Goal: Information Seeking & Learning: Learn about a topic

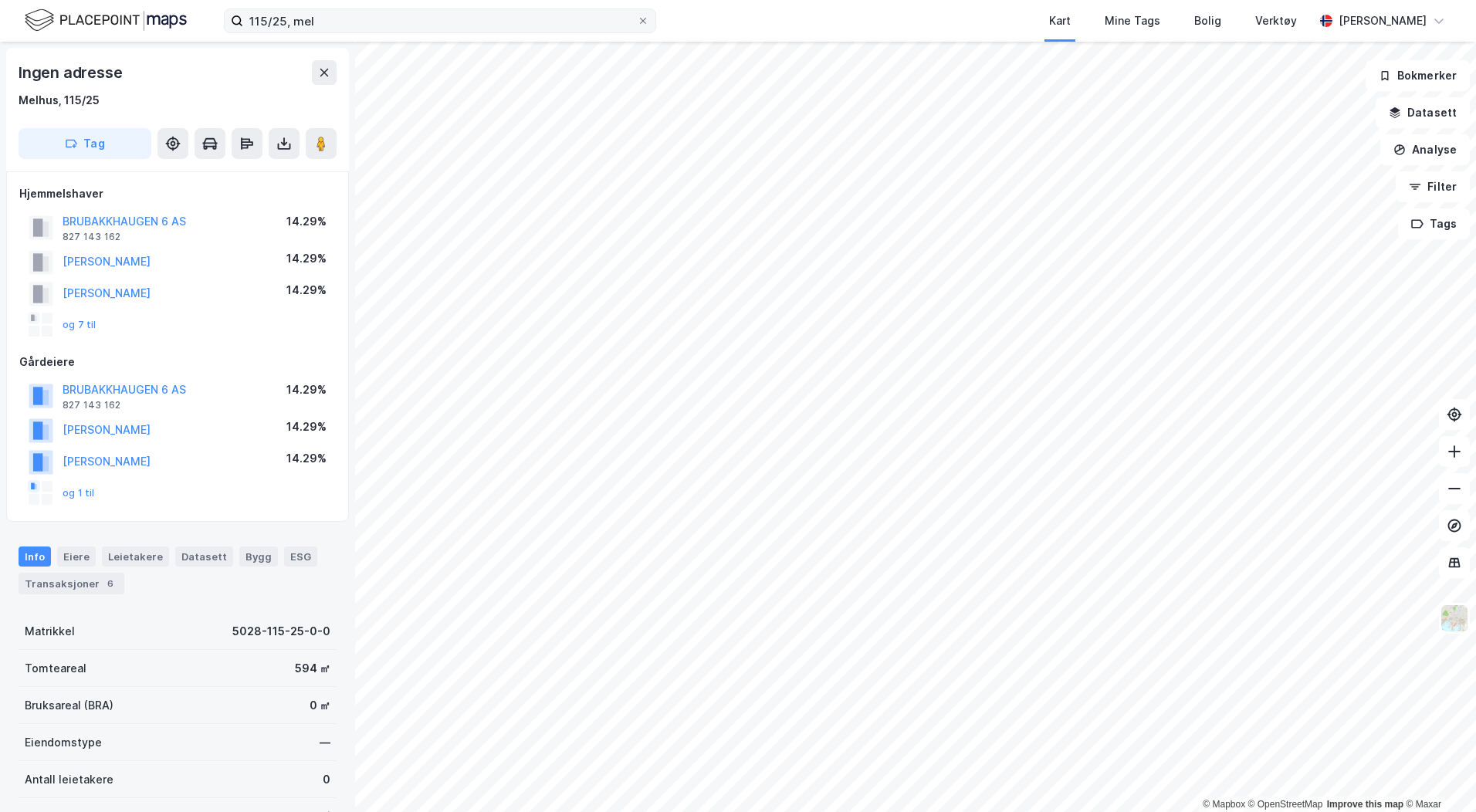
scroll to position [3, 0]
click at [429, 14] on input "115/25, mel" at bounding box center [440, 20] width 394 height 23
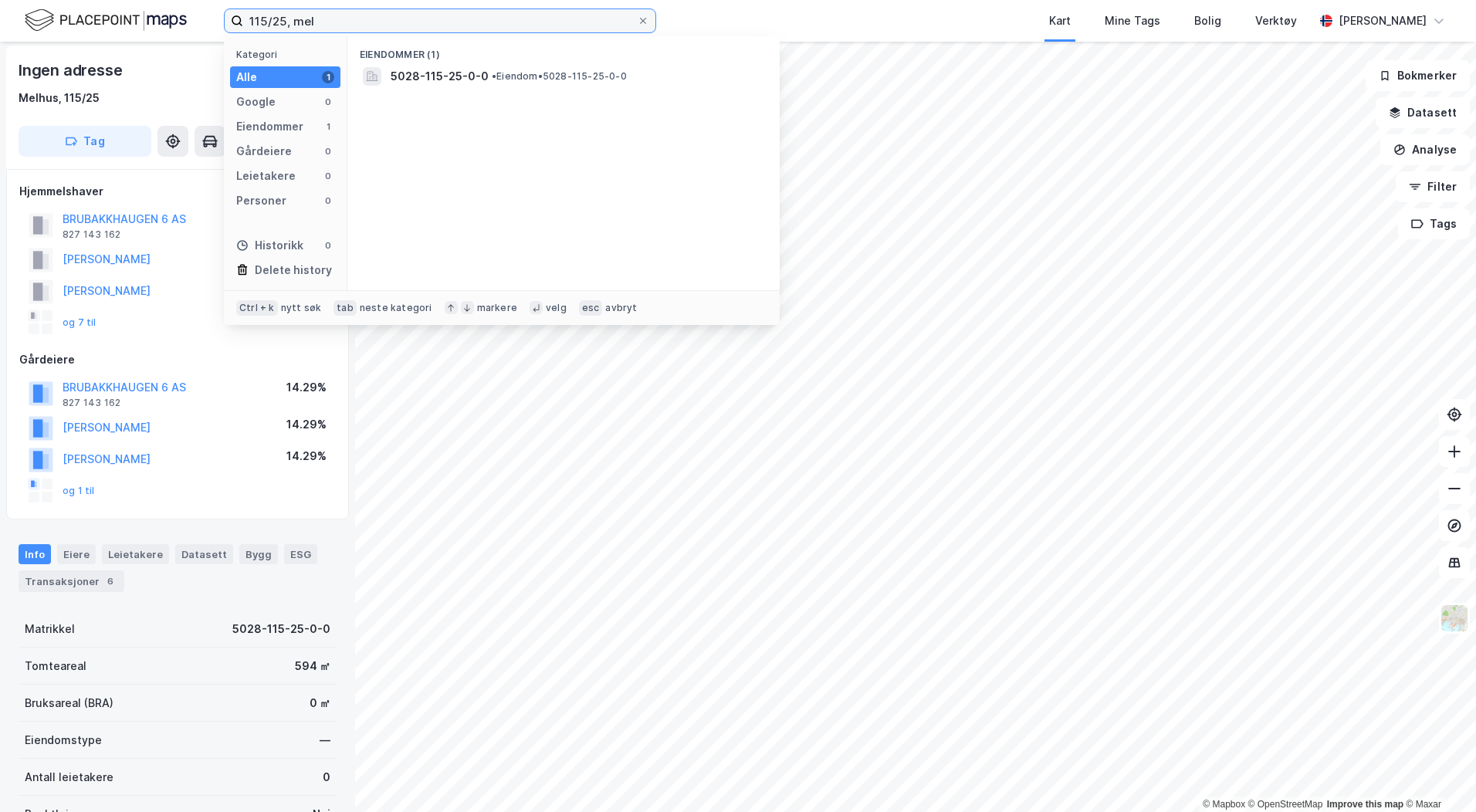
click at [429, 14] on input "115/25, mel" at bounding box center [440, 20] width 394 height 23
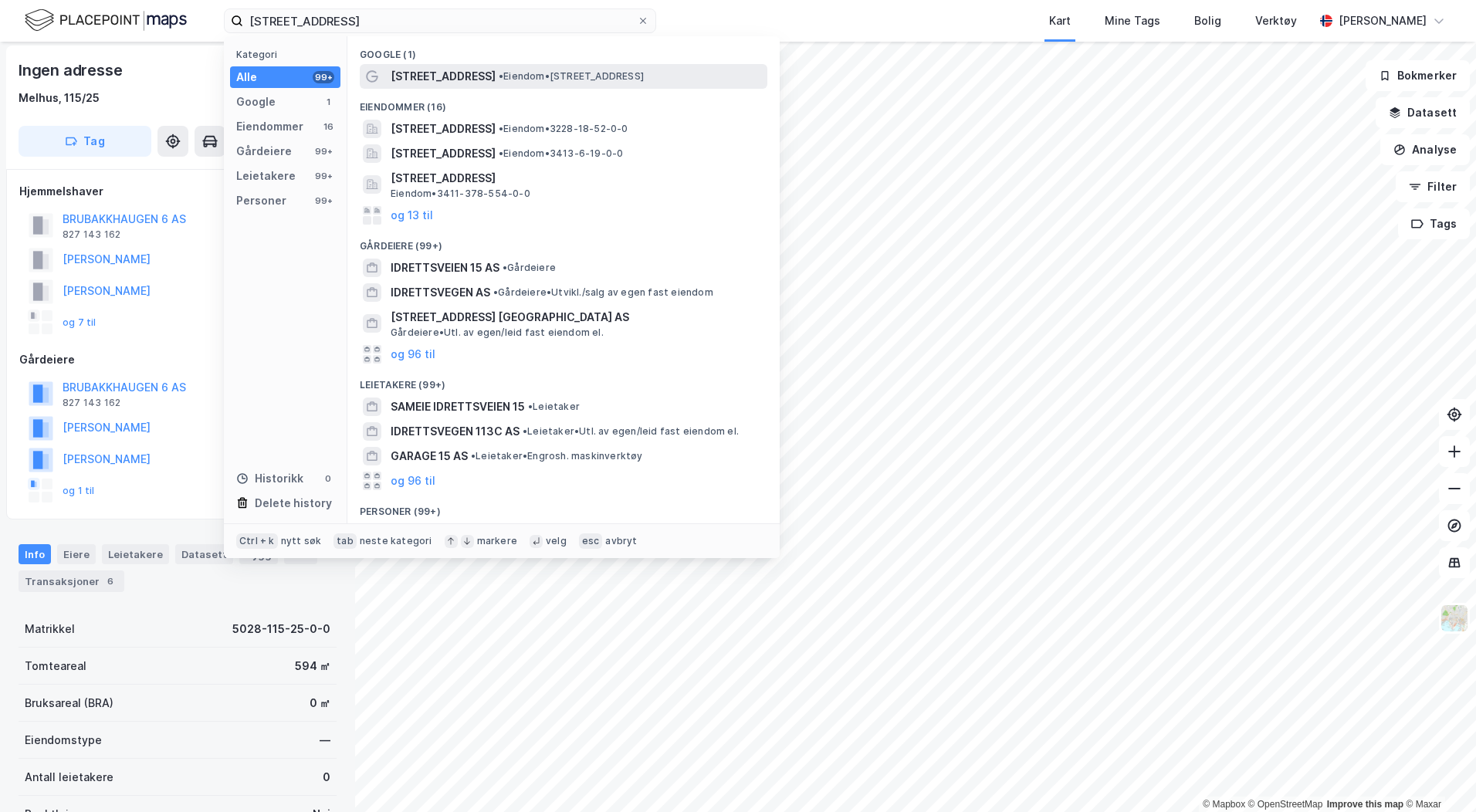
click at [462, 71] on span "[STREET_ADDRESS]" at bounding box center [442, 77] width 105 height 19
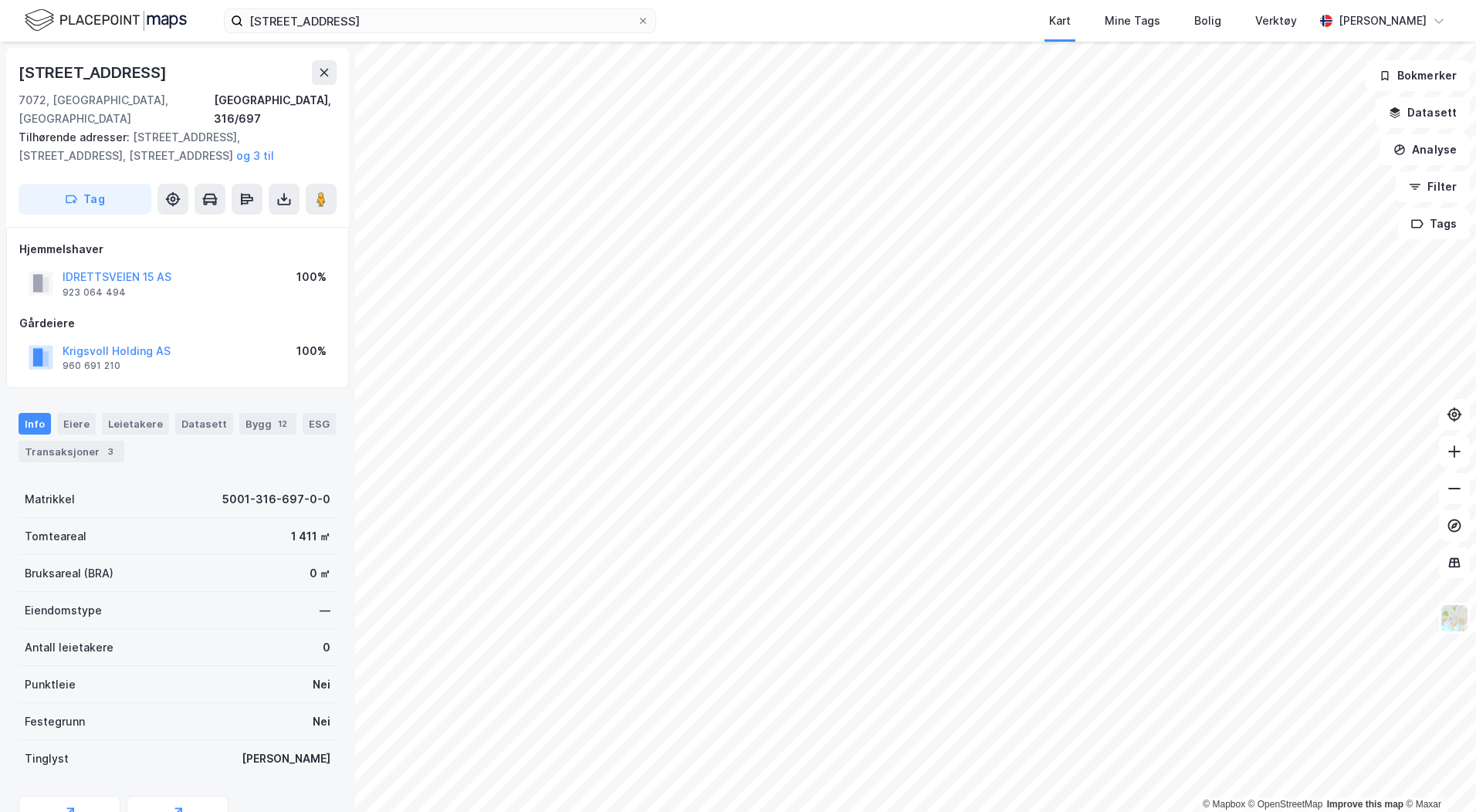
scroll to position [3, 0]
click at [1460, 614] on img at bounding box center [1455, 618] width 29 height 29
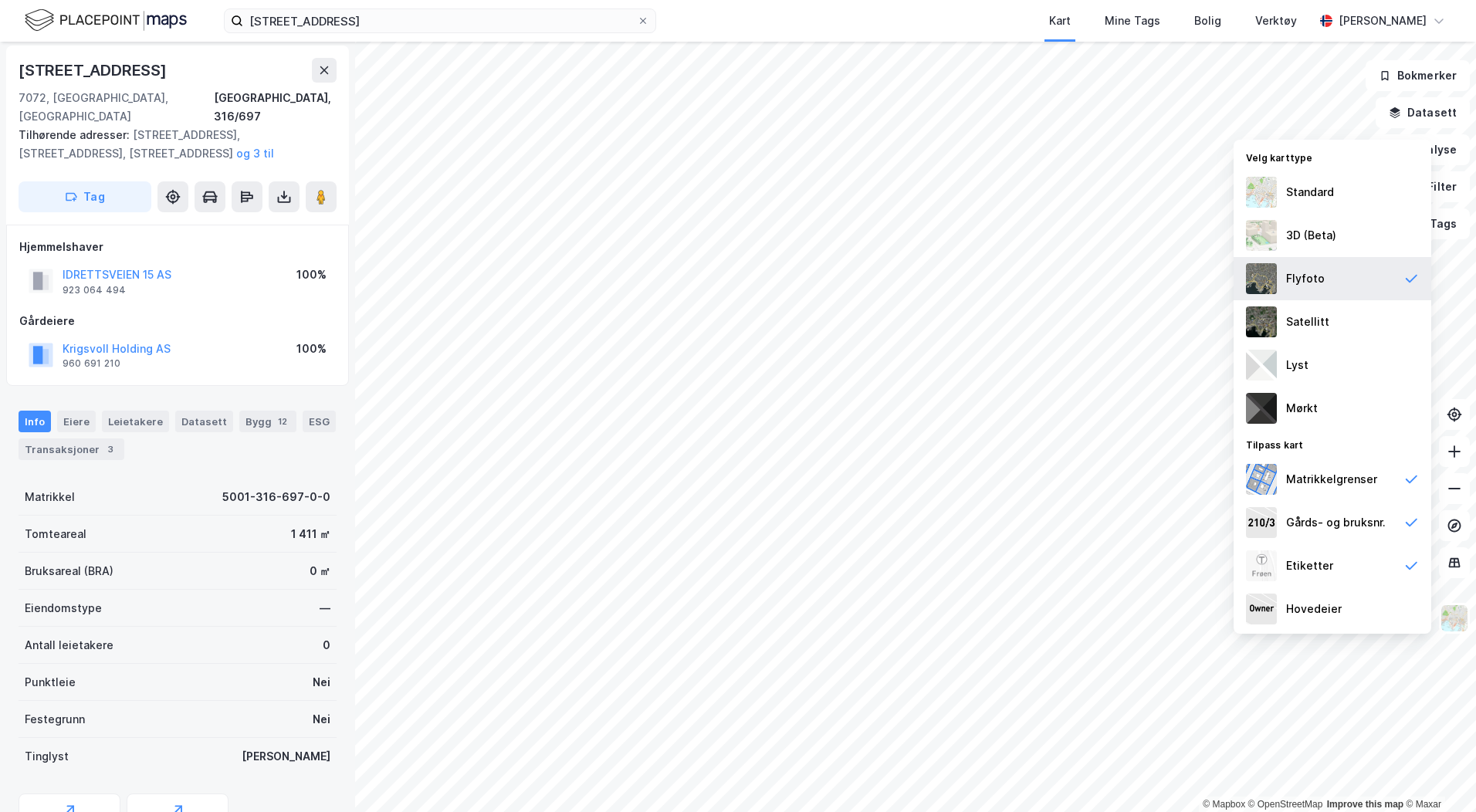
click at [1360, 281] on div "Flyfoto" at bounding box center [1332, 278] width 197 height 43
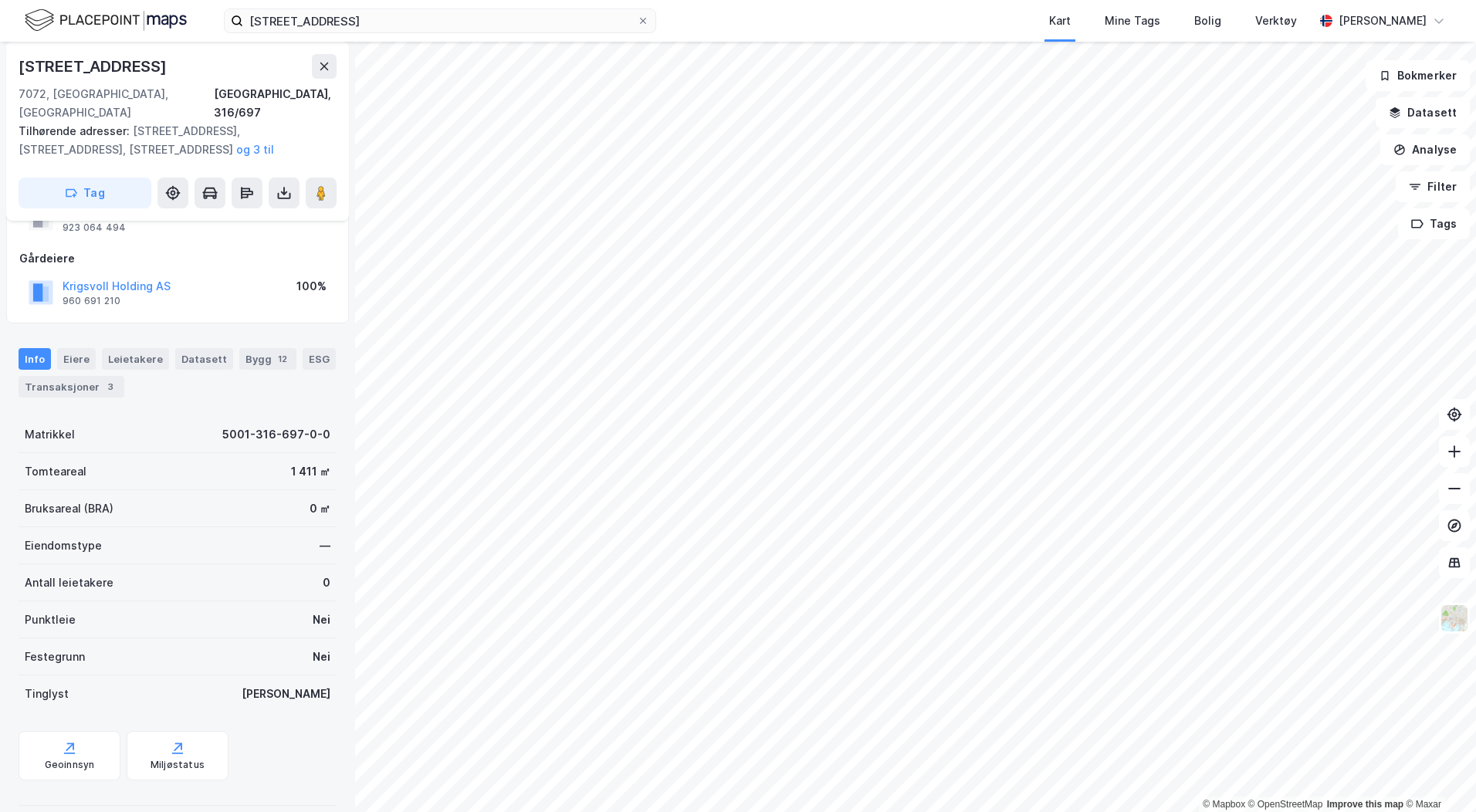
scroll to position [0, 0]
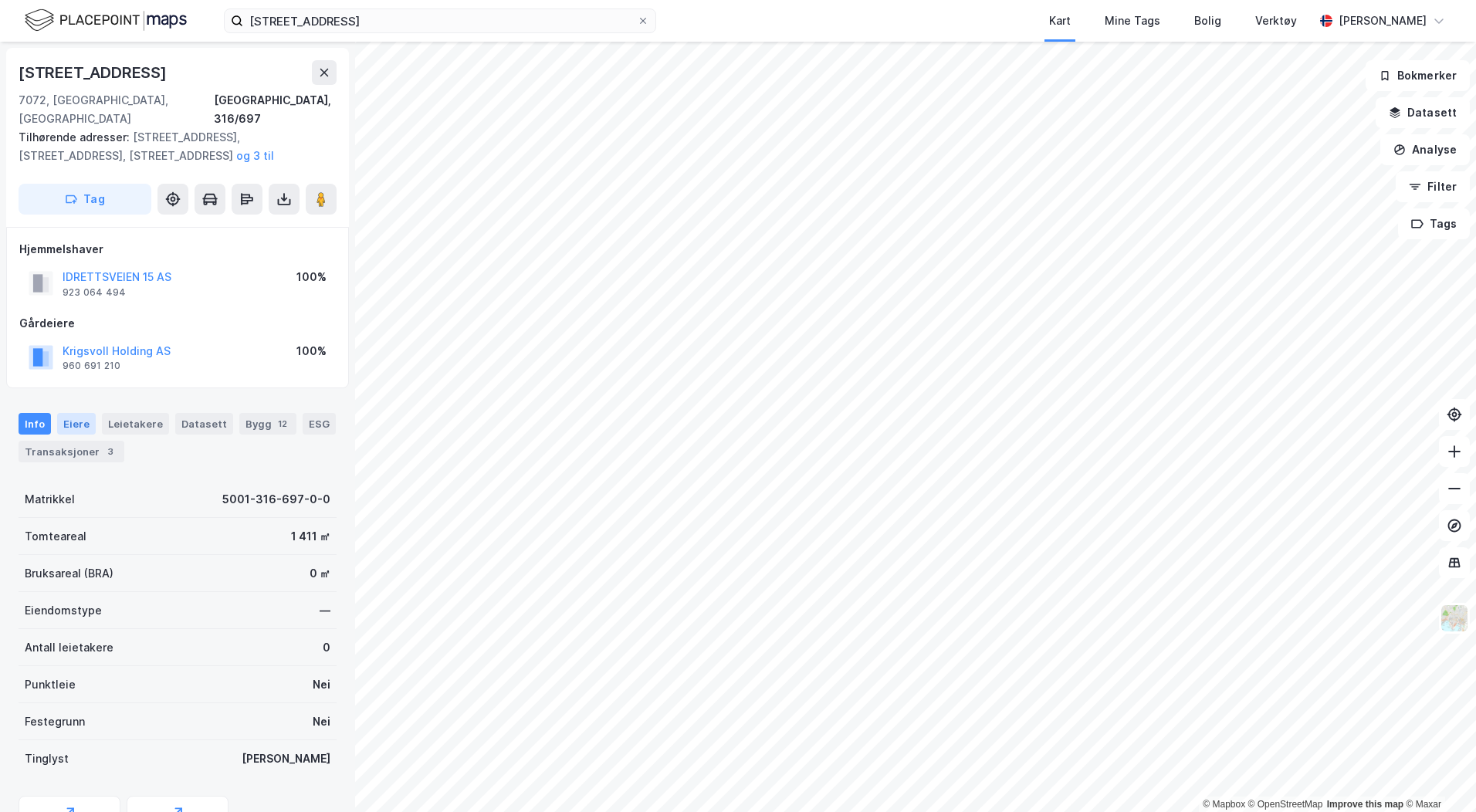
click at [80, 413] on div "Eiere" at bounding box center [76, 423] width 38 height 21
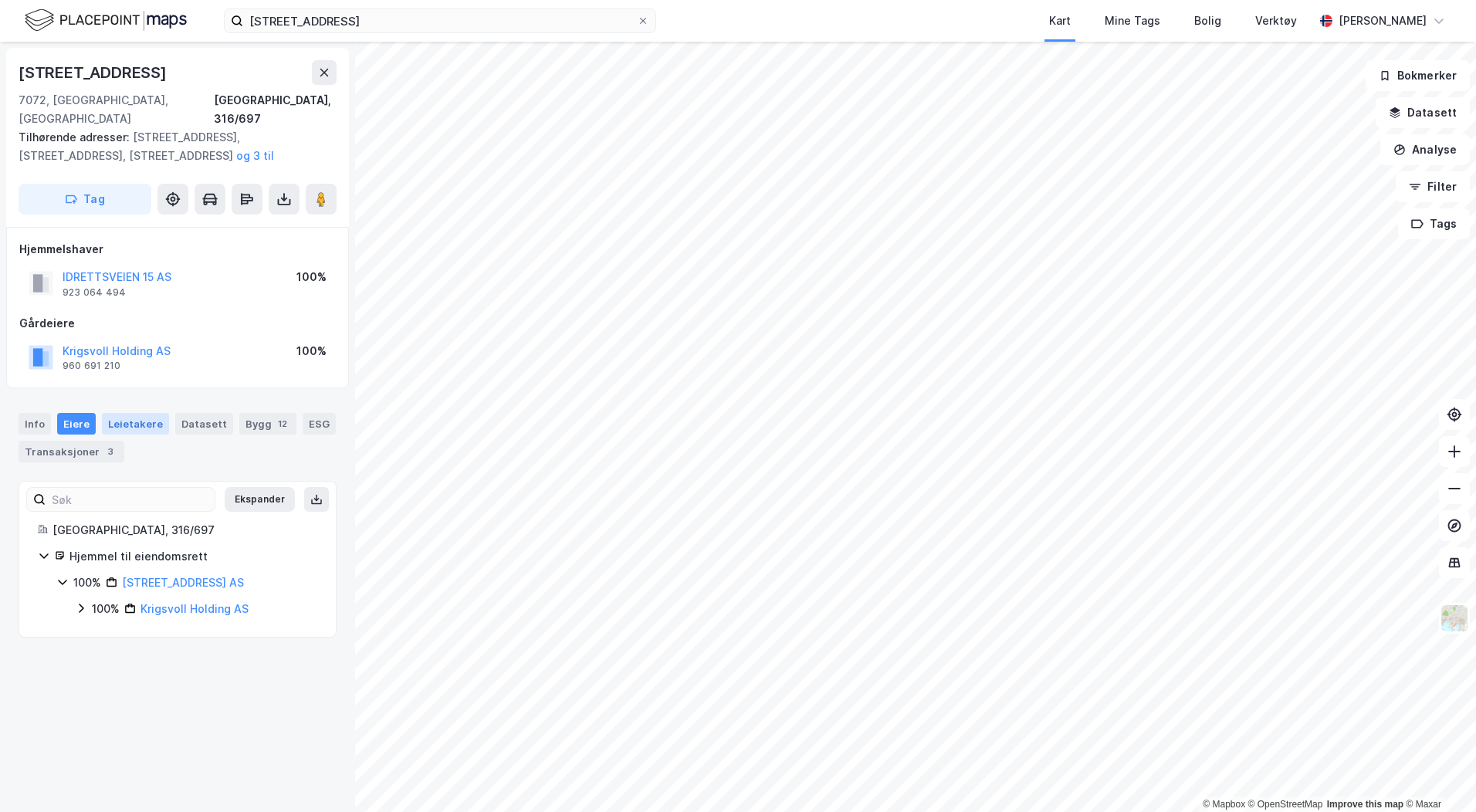
click at [123, 413] on div "Leietakere" at bounding box center [135, 423] width 67 height 21
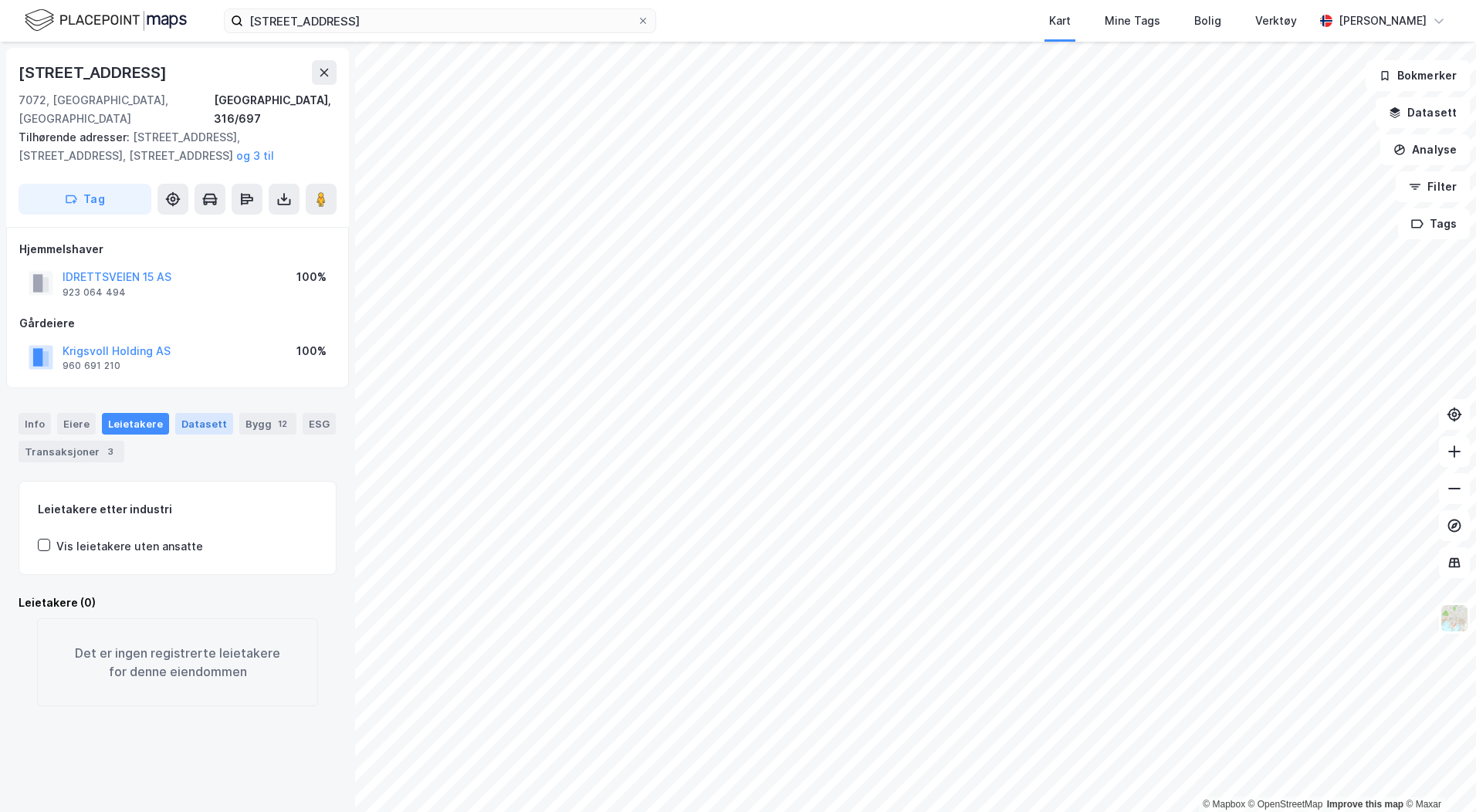
click at [191, 413] on div "Datasett" at bounding box center [204, 423] width 58 height 21
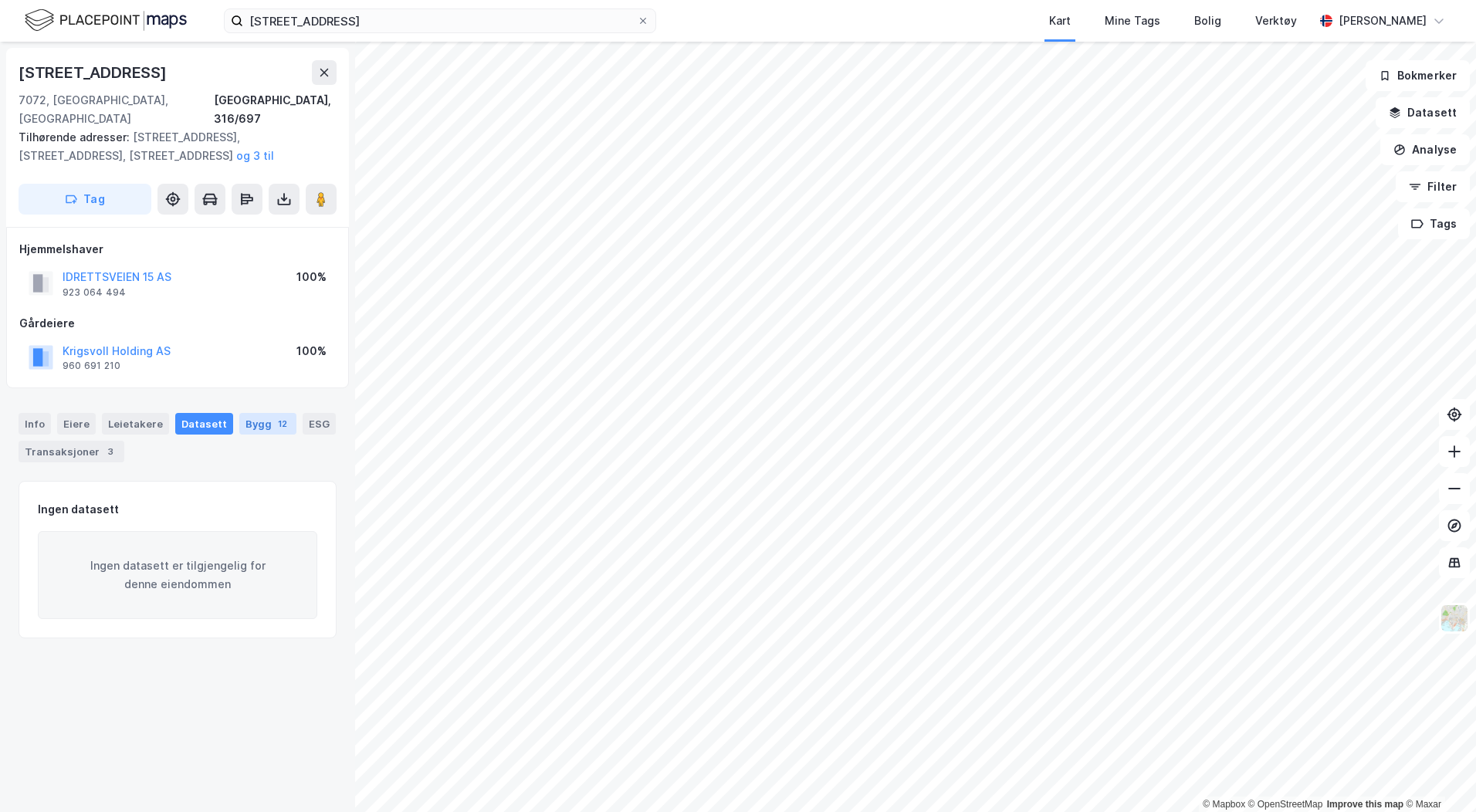
click at [242, 413] on div "Bygg 12" at bounding box center [267, 423] width 57 height 21
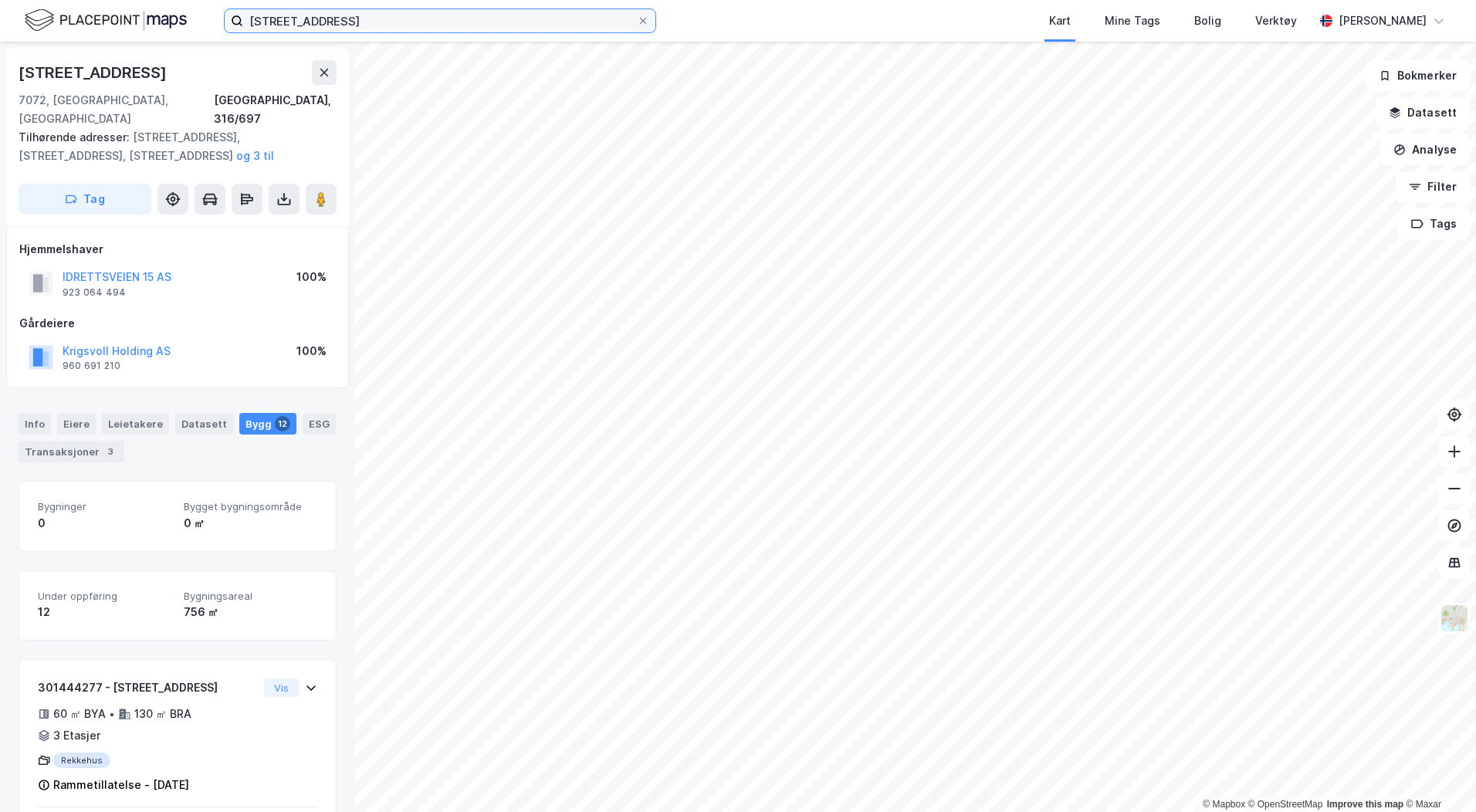
click at [402, 19] on input "[STREET_ADDRESS]" at bounding box center [440, 20] width 394 height 23
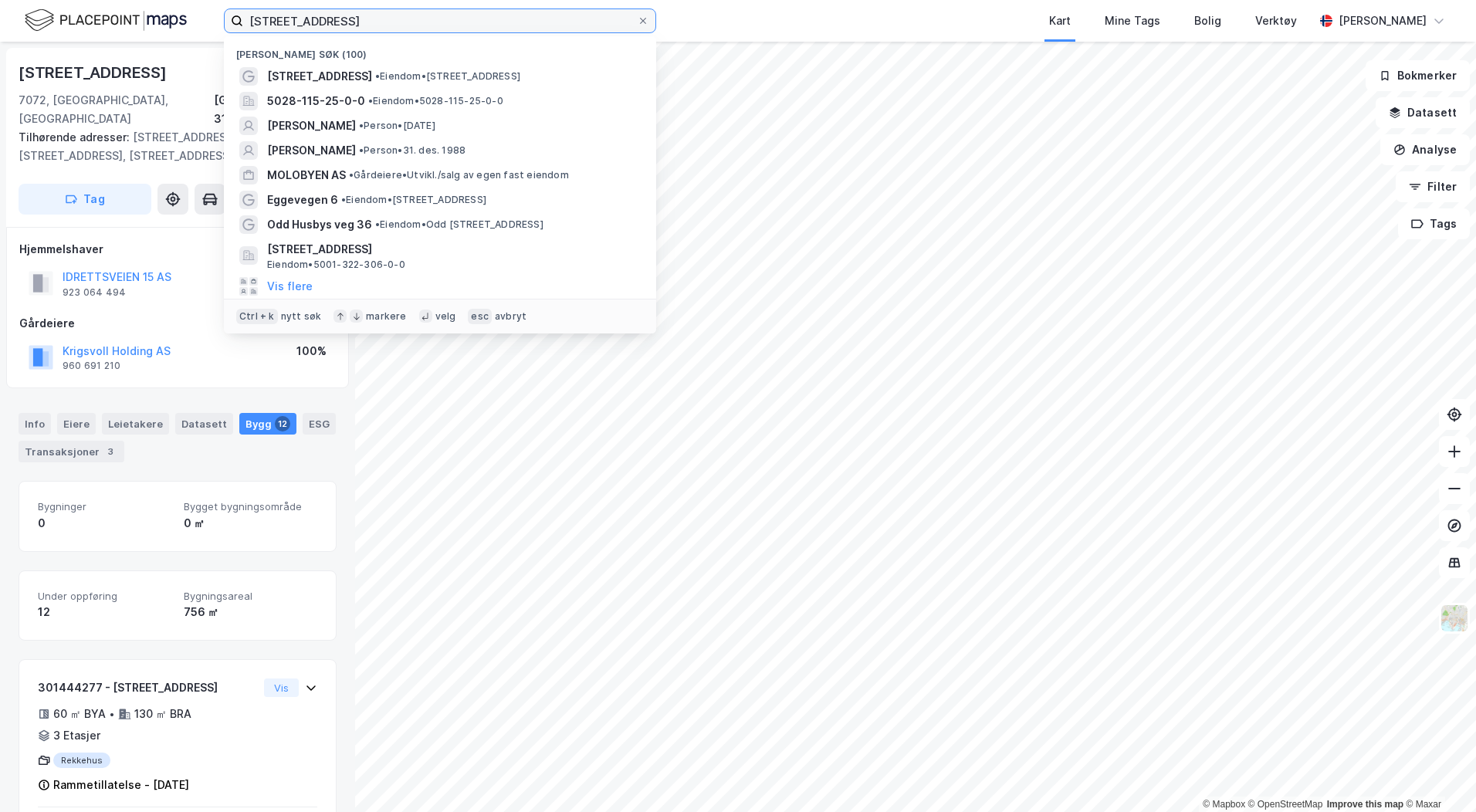
click at [402, 19] on input "[STREET_ADDRESS]" at bounding box center [440, 20] width 394 height 23
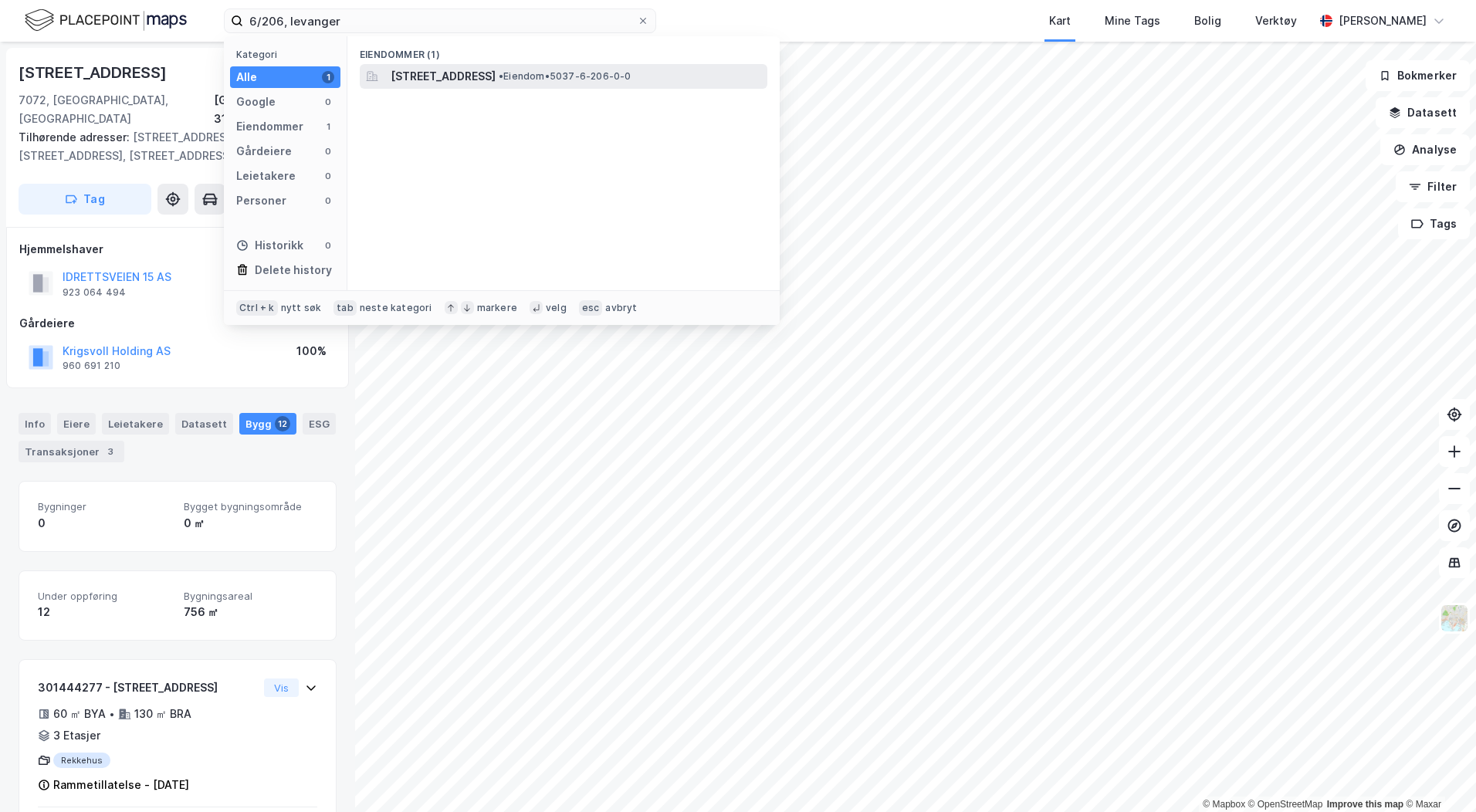
click at [427, 75] on span "[STREET_ADDRESS]" at bounding box center [442, 77] width 105 height 19
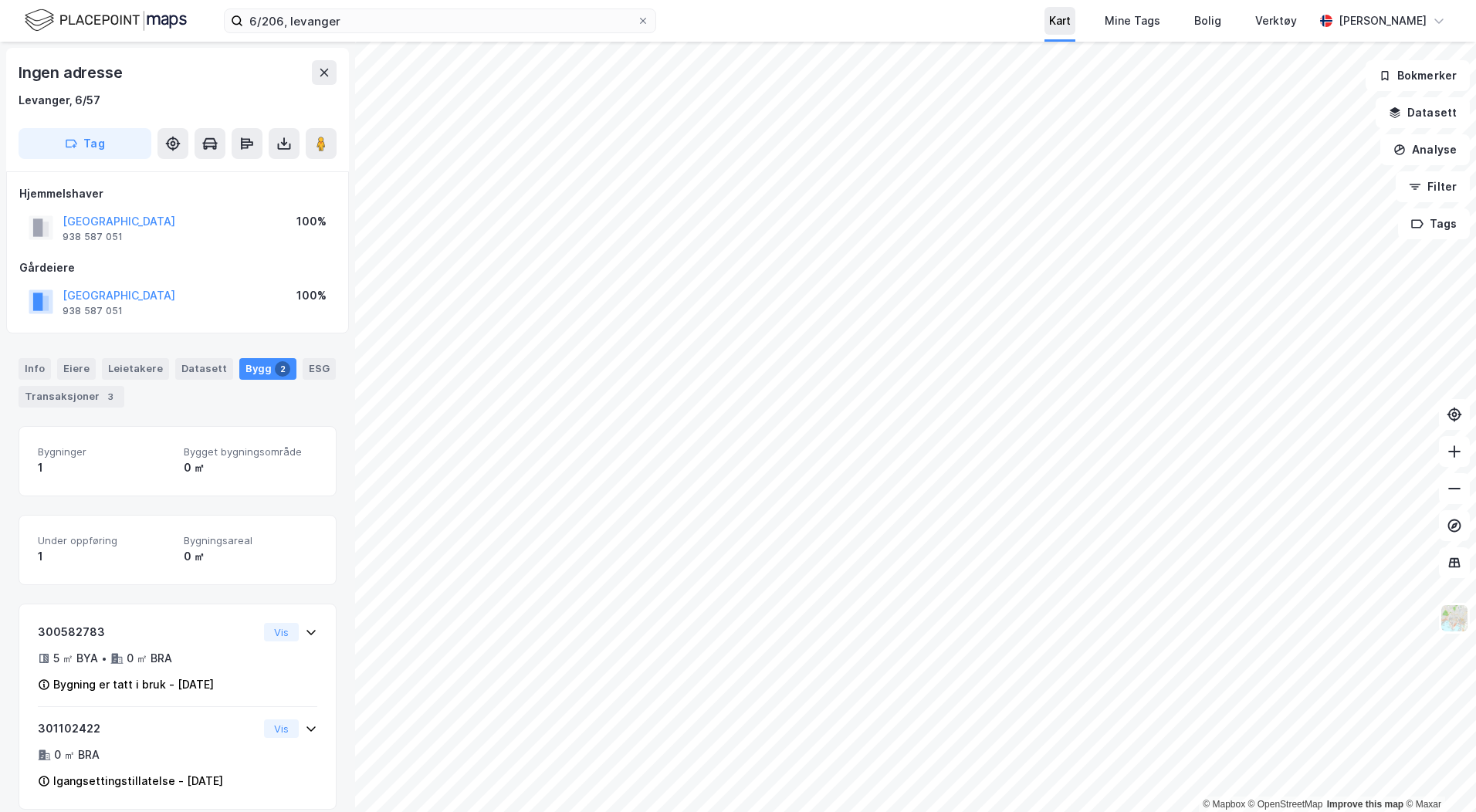
scroll to position [1, 0]
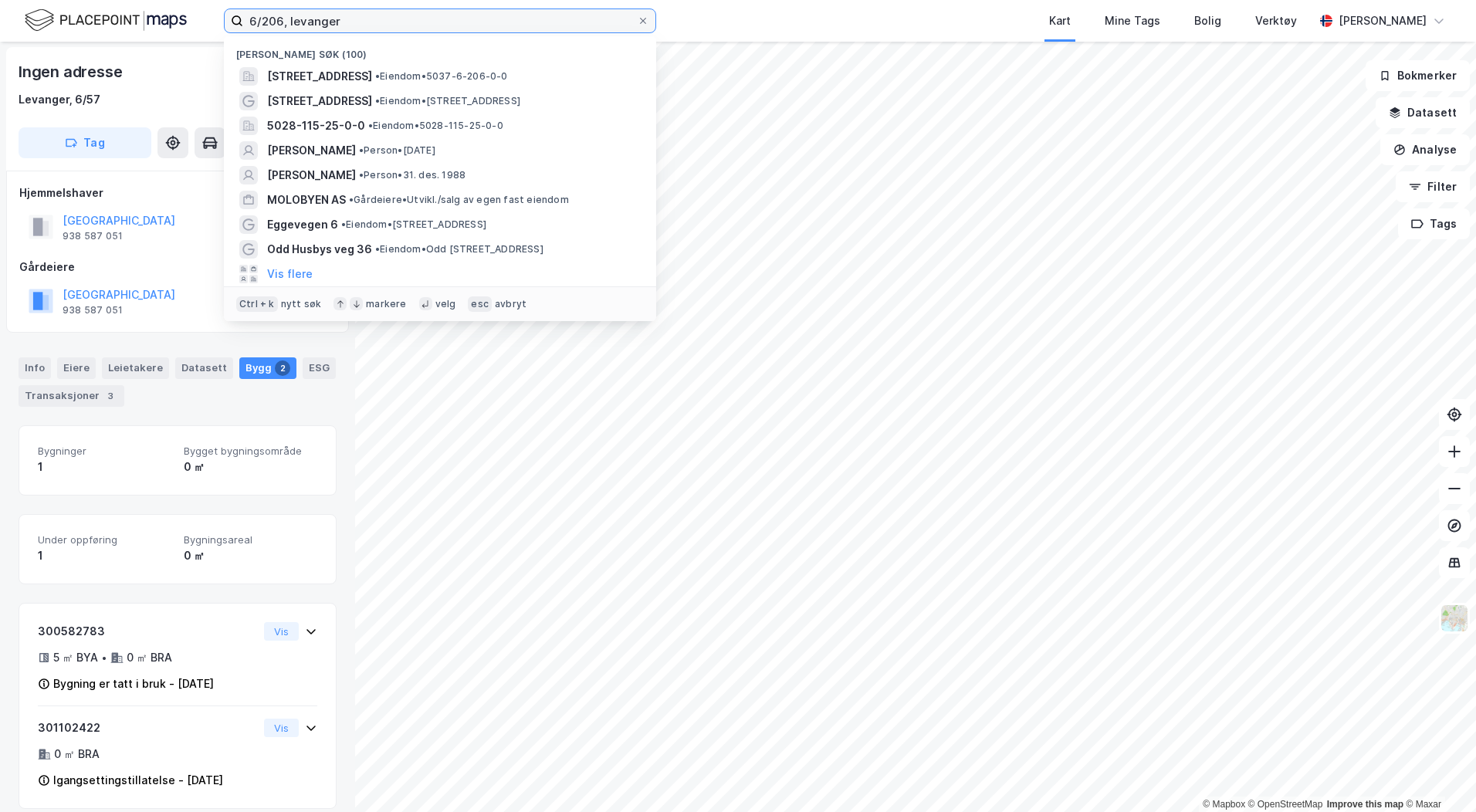
click at [280, 20] on input "6/206, levanger" at bounding box center [440, 20] width 394 height 23
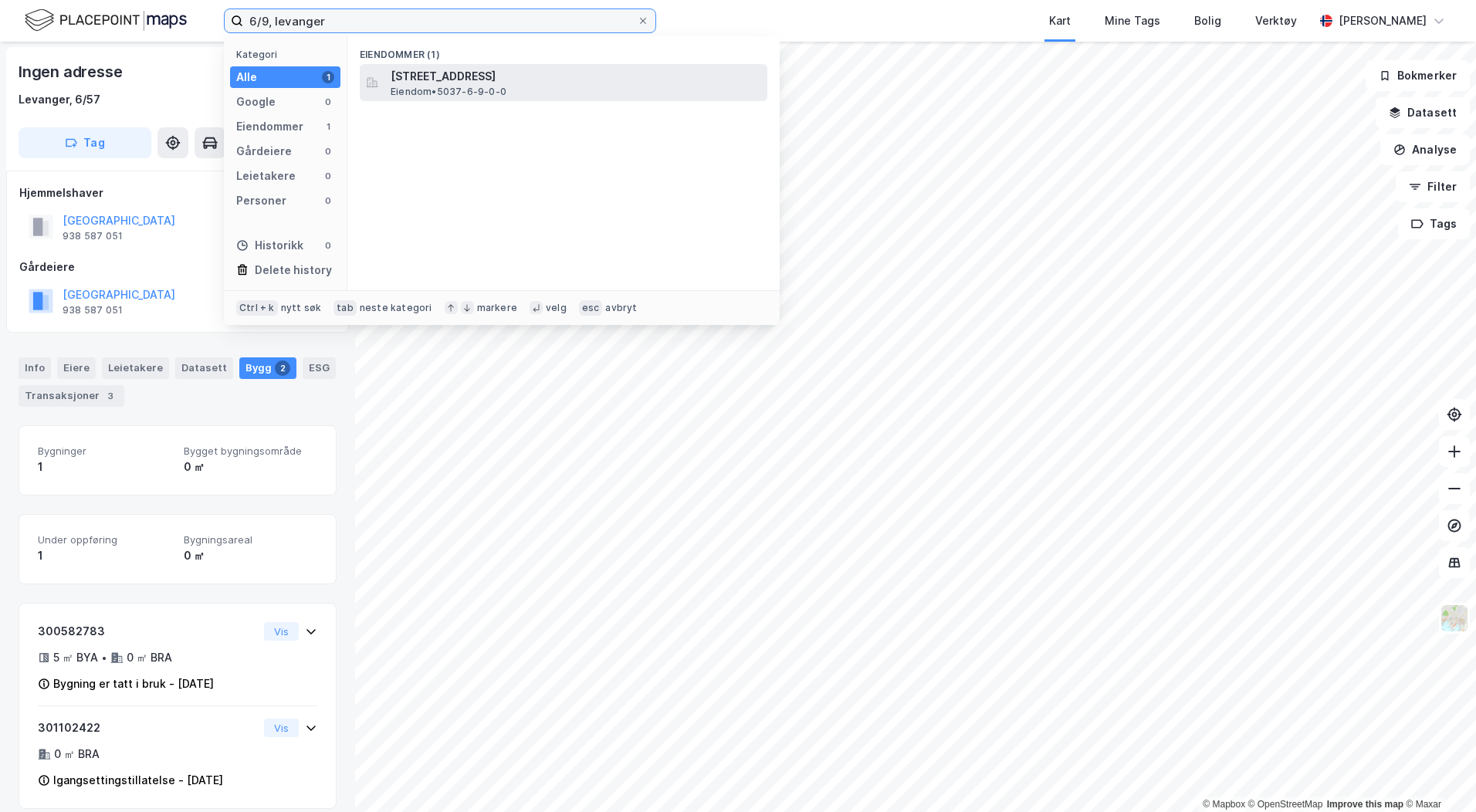
type input "6/9, levanger"
click at [411, 71] on span "[STREET_ADDRESS]" at bounding box center [576, 77] width 371 height 19
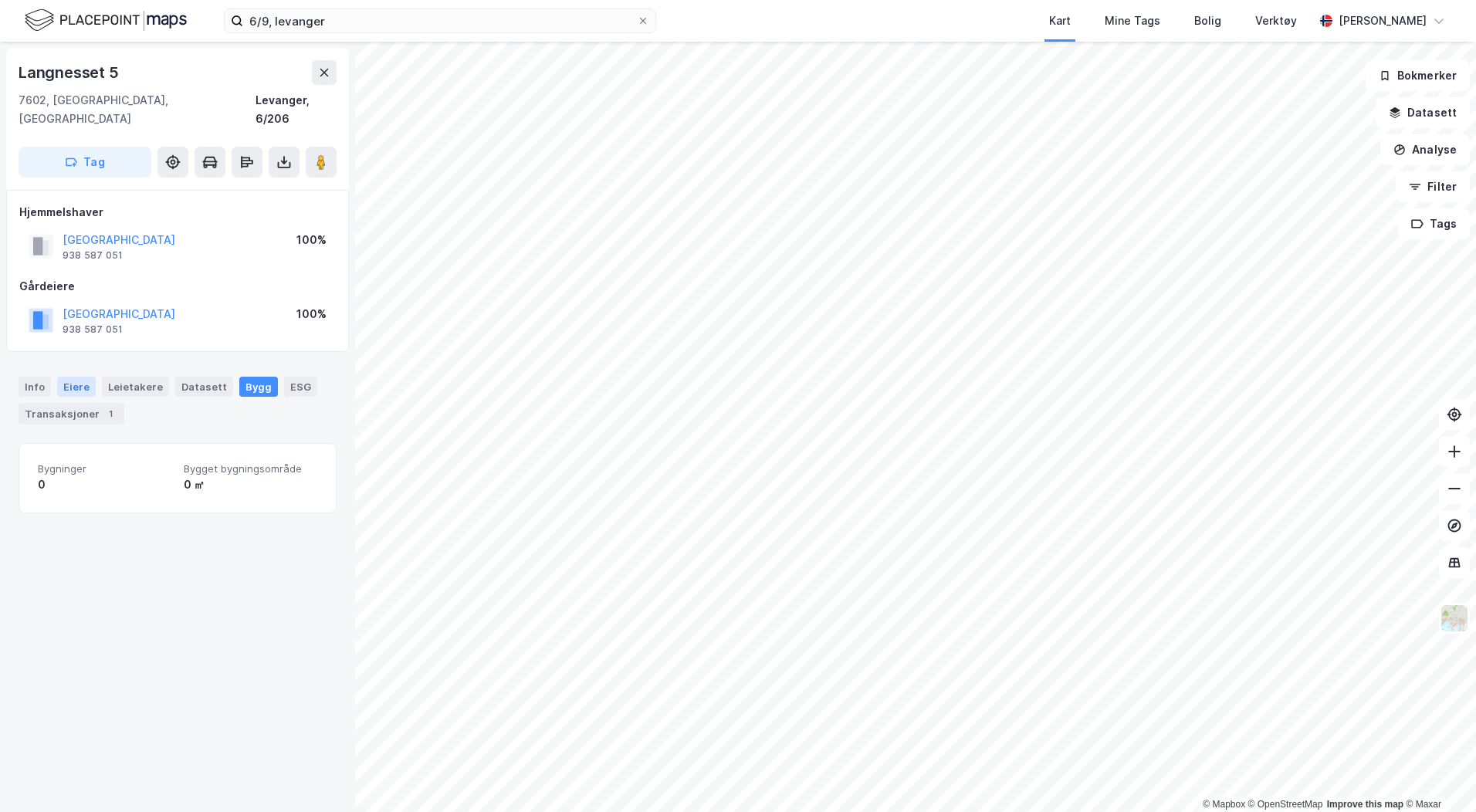
click at [76, 377] on div "Eiere" at bounding box center [76, 387] width 38 height 20
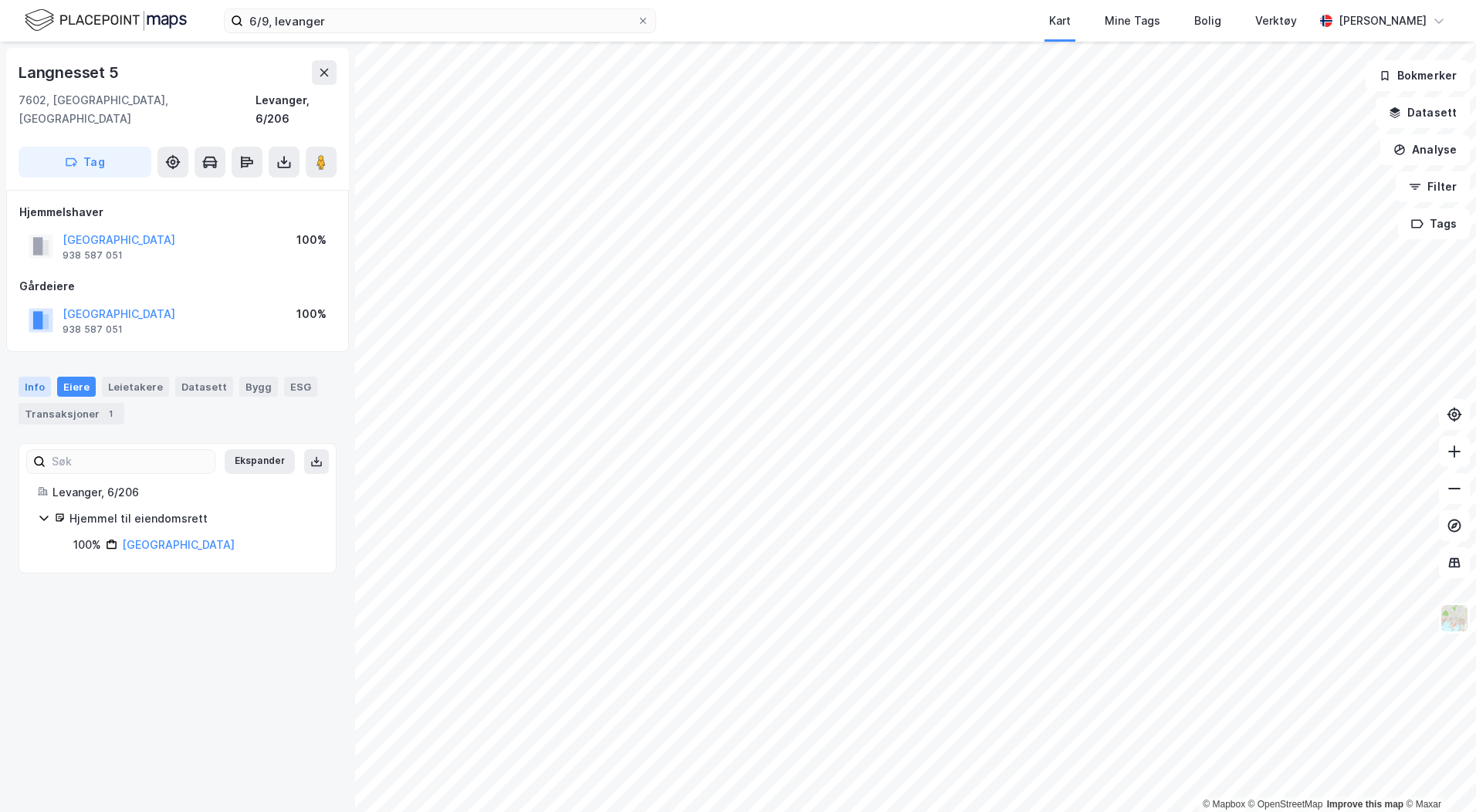
click at [39, 377] on div "Info" at bounding box center [35, 387] width 32 height 20
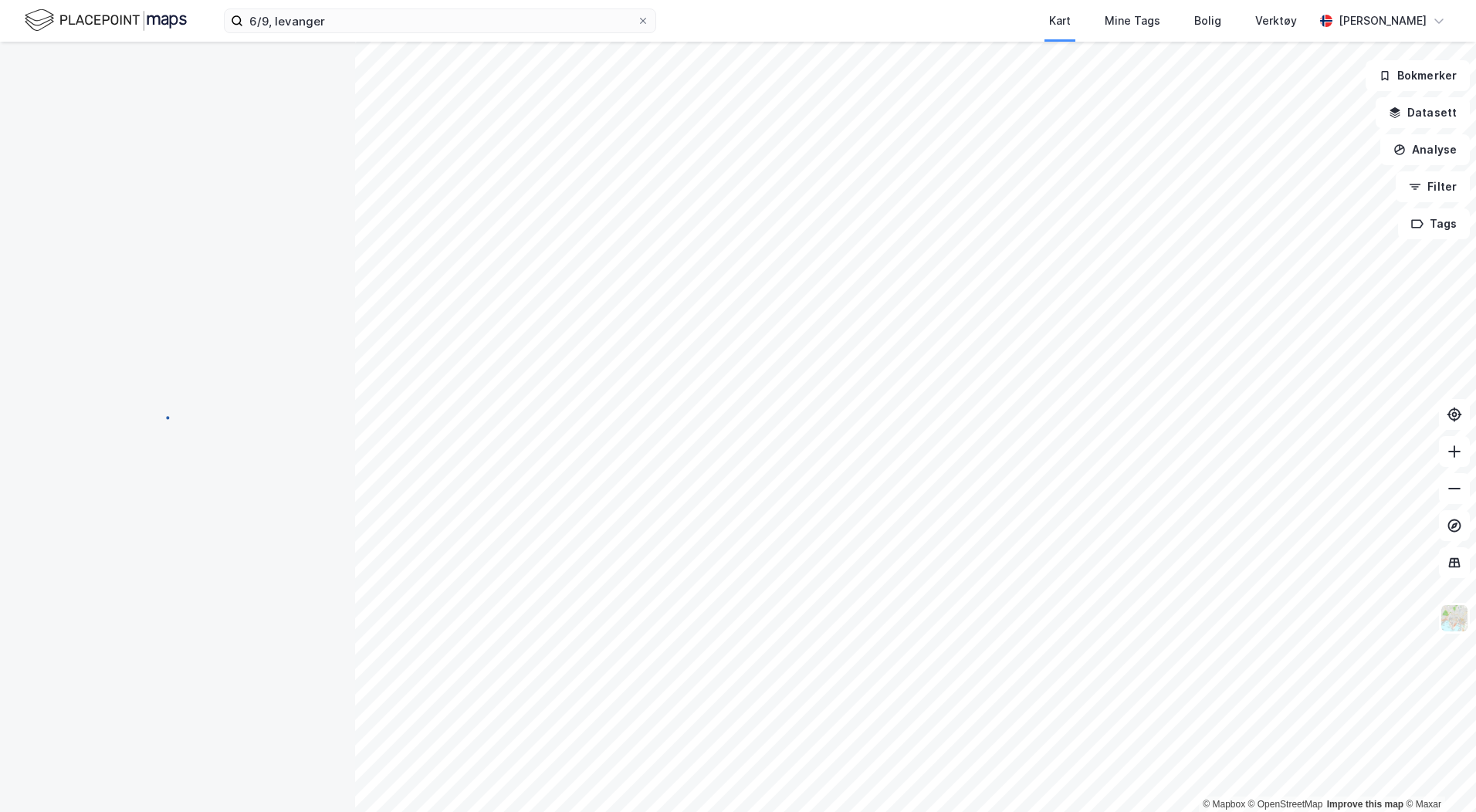
scroll to position [1, 0]
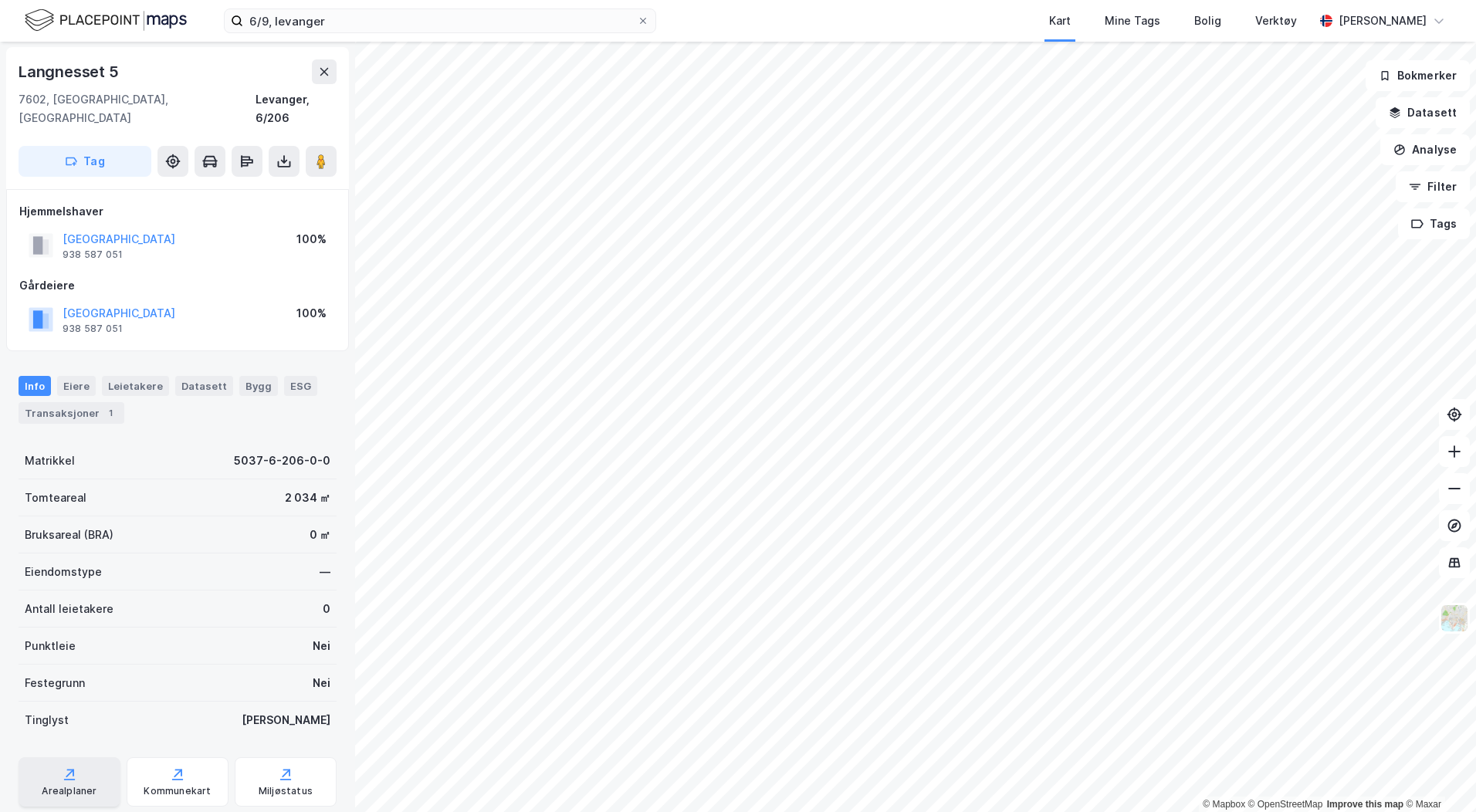
click at [91, 785] on div "Arealplaner" at bounding box center [69, 791] width 54 height 13
